Goal: Task Accomplishment & Management: Manage account settings

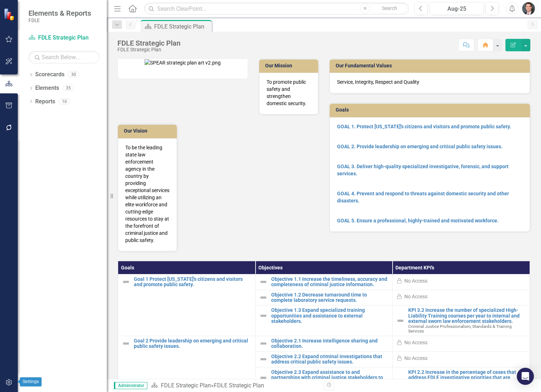
click at [9, 382] on icon "button" at bounding box center [8, 382] width 7 height 6
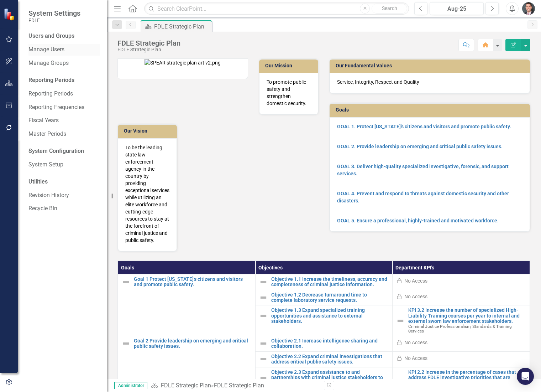
click at [55, 49] on link "Manage Users" at bounding box center [63, 50] width 71 height 8
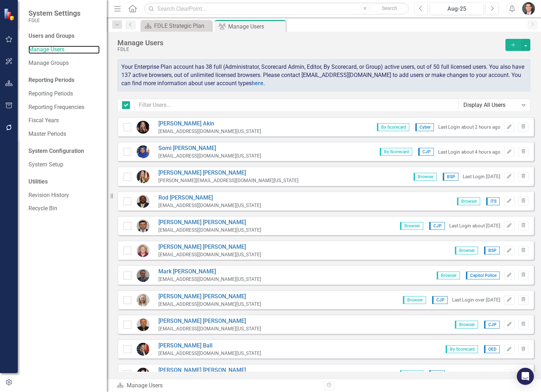
checkbox input "false"
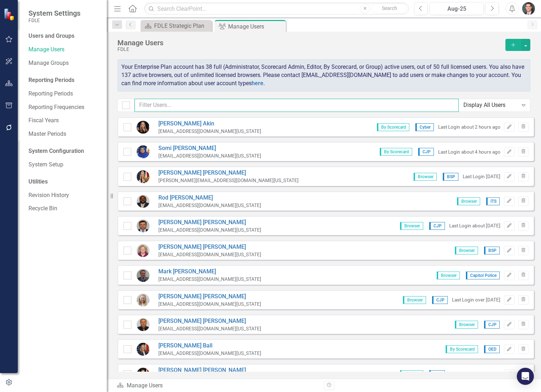
click at [164, 105] on input "text" at bounding box center [297, 105] width 324 height 13
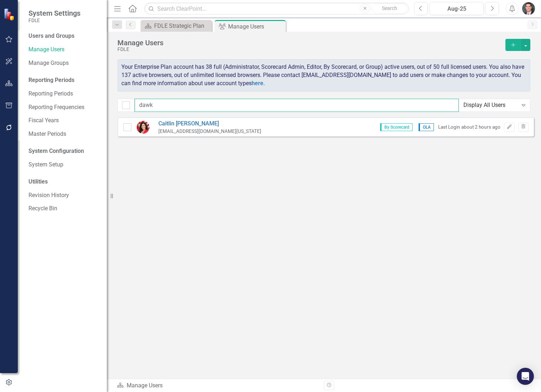
type input "dawk"
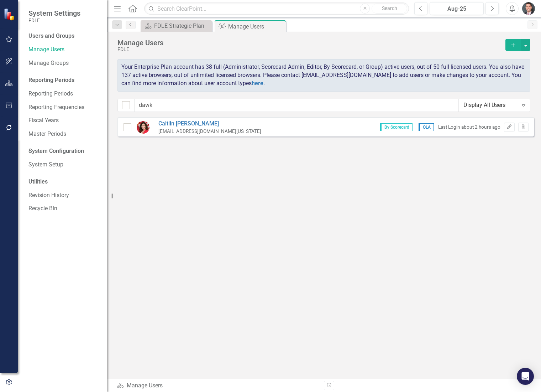
click at [239, 124] on div "[PERSON_NAME] [EMAIL_ADDRESS][DOMAIN_NAME][US_STATE] By Scorecard OLA Last Logi…" at bounding box center [325, 126] width 417 height 19
click at [507, 128] on icon "button" at bounding box center [509, 127] width 4 height 4
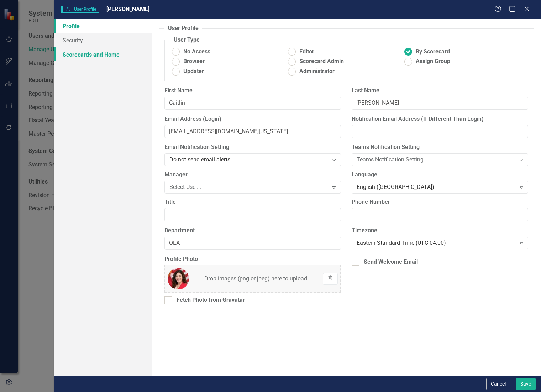
click at [93, 54] on link "Scorecards and Home" at bounding box center [103, 54] width 98 height 14
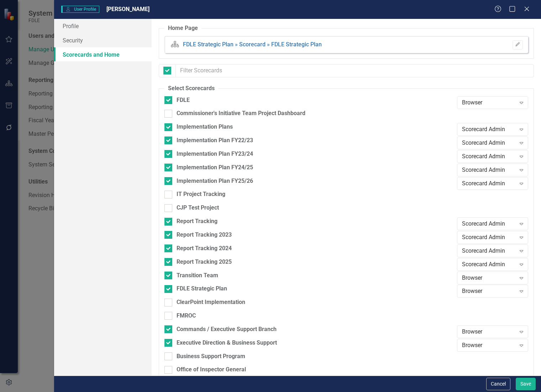
checkbox input "false"
click at [527, 10] on icon "Close" at bounding box center [526, 8] width 9 height 7
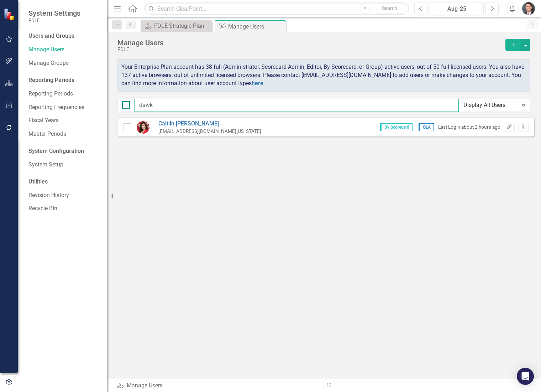
drag, startPoint x: 159, startPoint y: 107, endPoint x: 130, endPoint y: 101, distance: 30.5
click at [130, 101] on div "dawk Display All Users Expand" at bounding box center [323, 105] width 413 height 13
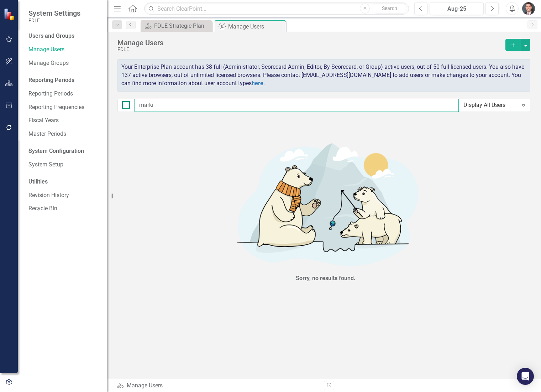
type input "mark"
checkbox input "false"
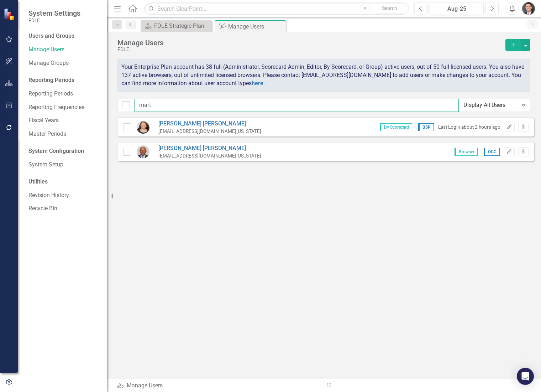
type input "mart"
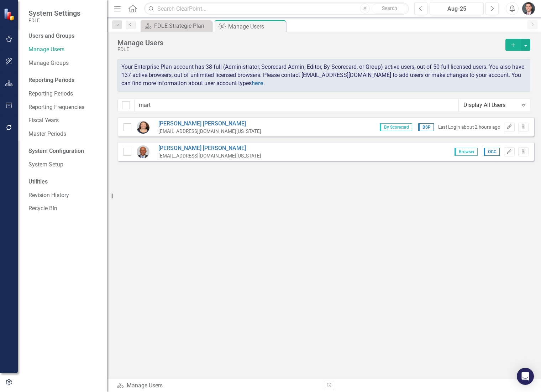
click at [269, 130] on div "[PERSON_NAME] [PERSON_NAME][EMAIL_ADDRESS][DOMAIN_NAME][US_STATE] By Scorecard …" at bounding box center [325, 126] width 417 height 19
click at [510, 129] on icon "Edit" at bounding box center [509, 127] width 5 height 4
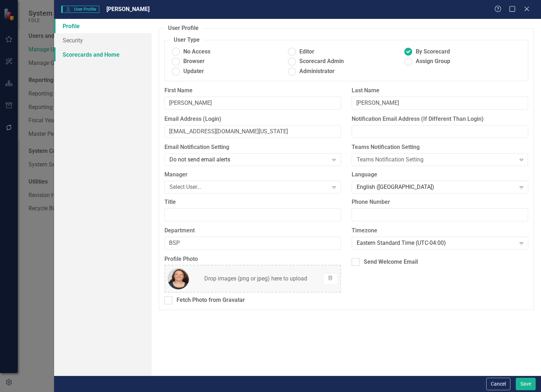
click at [97, 53] on link "Scorecards and Home" at bounding box center [103, 54] width 98 height 14
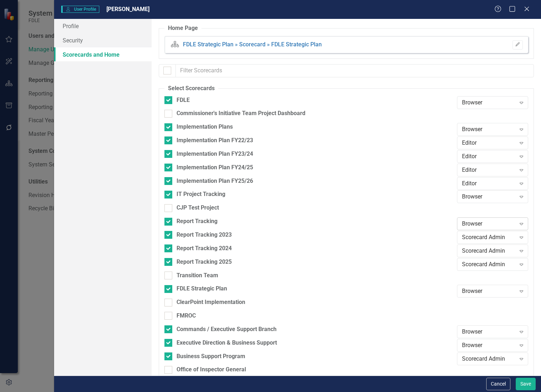
click at [518, 224] on icon "Expand" at bounding box center [521, 224] width 7 height 6
click at [495, 268] on div "Scorecard Admin" at bounding box center [489, 271] width 60 height 8
click at [522, 382] on button "Save" at bounding box center [526, 383] width 20 height 12
